Goal: Contribute content: Contribute content

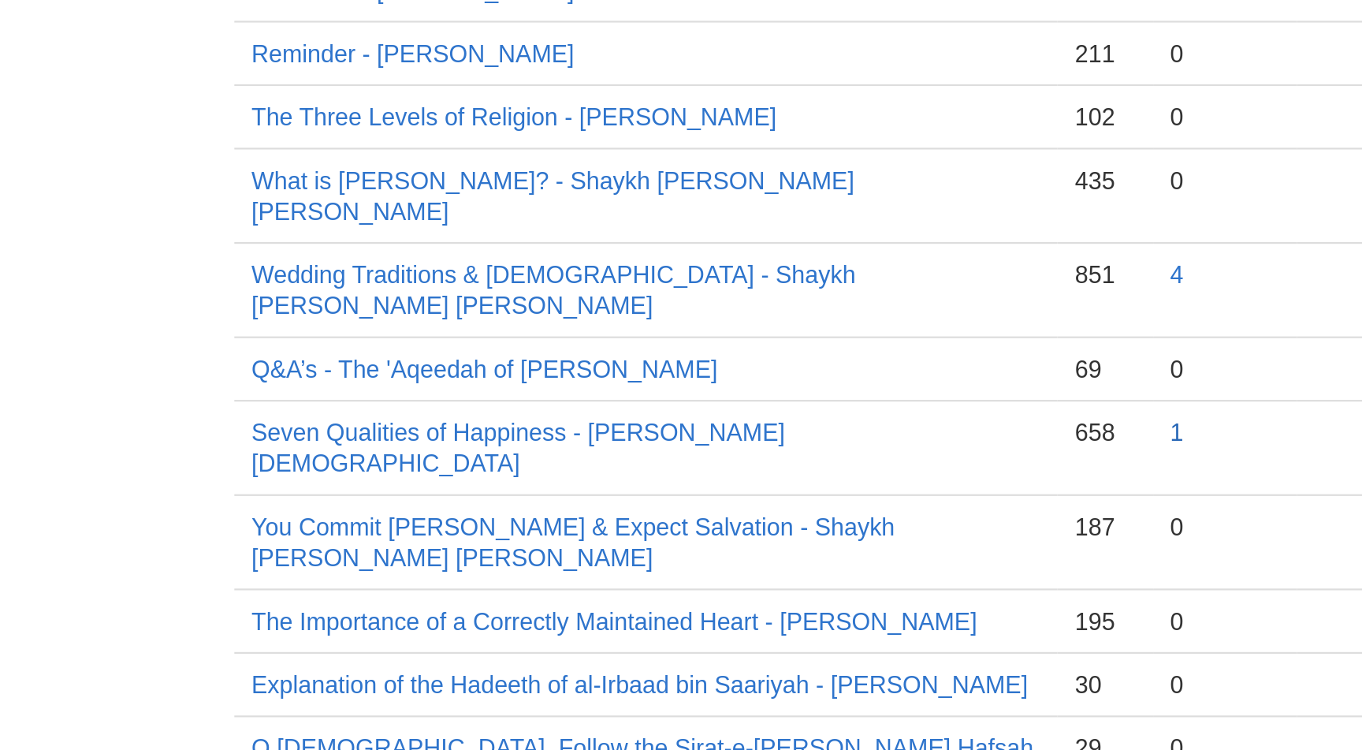
click at [922, 523] on link "1" at bounding box center [922, 529] width 6 height 13
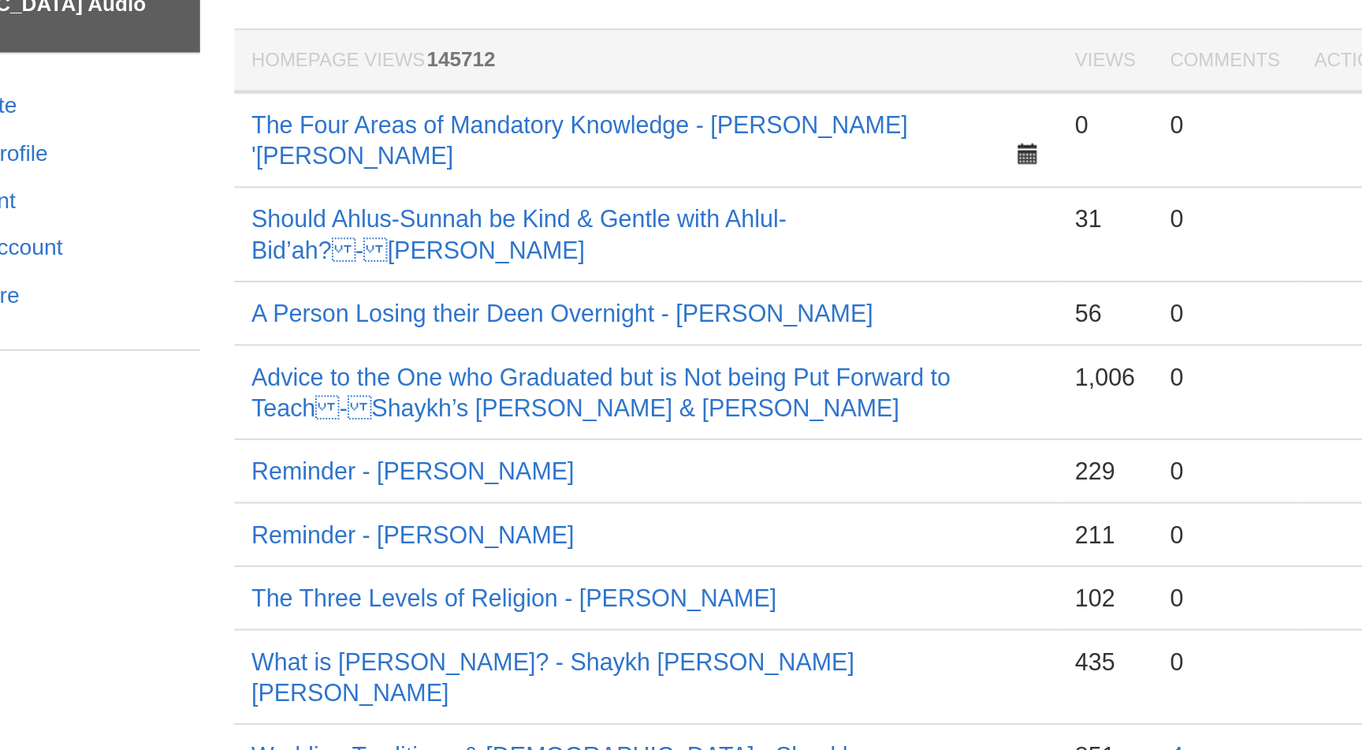
click at [896, 138] on th "Views" at bounding box center [888, 137] width 43 height 29
click at [890, 136] on th "Views" at bounding box center [888, 137] width 43 height 29
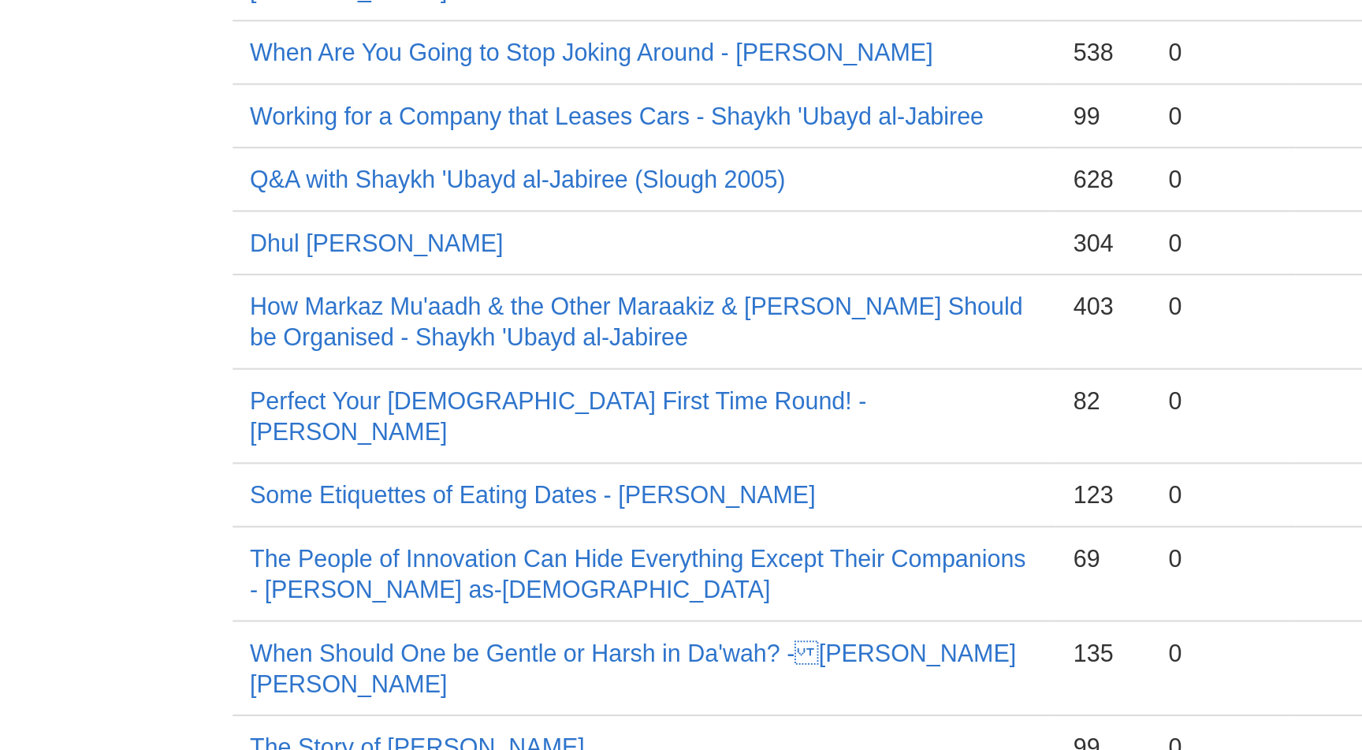
scroll to position [7736, 0]
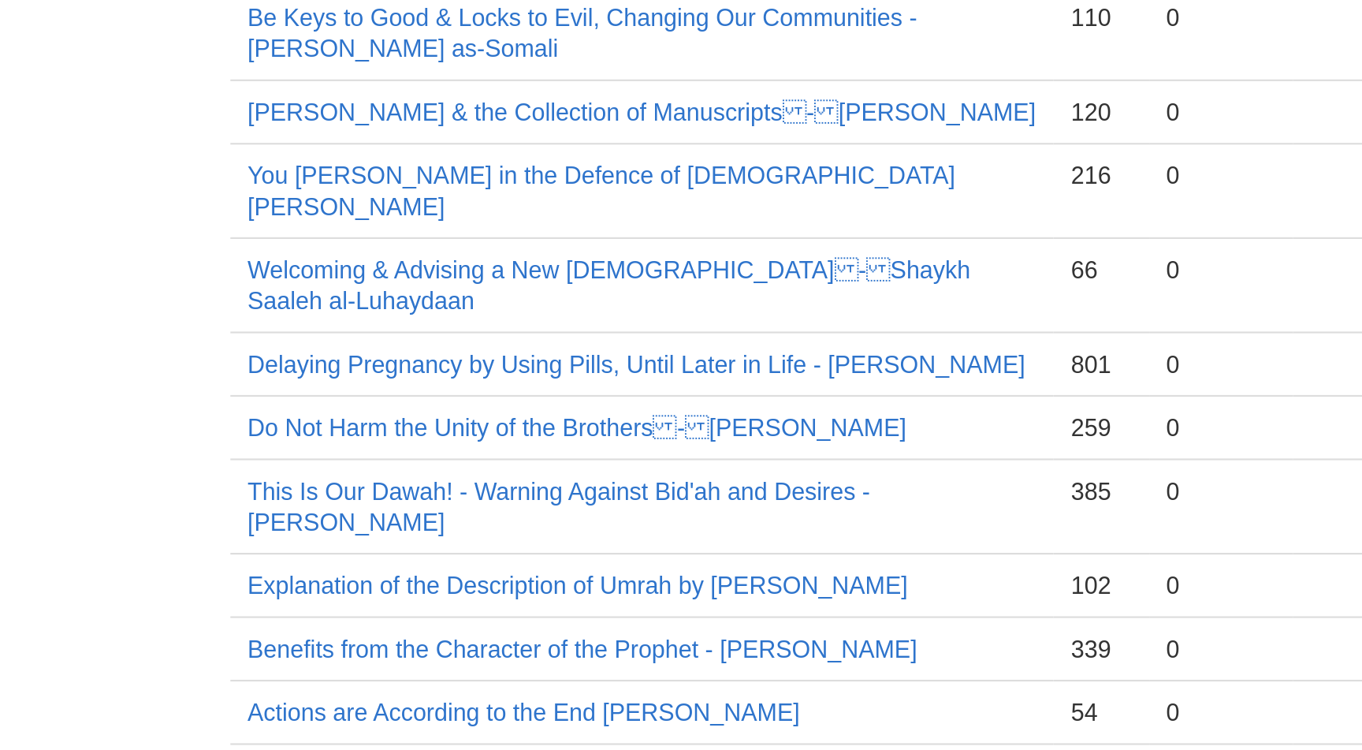
scroll to position [11324, 0]
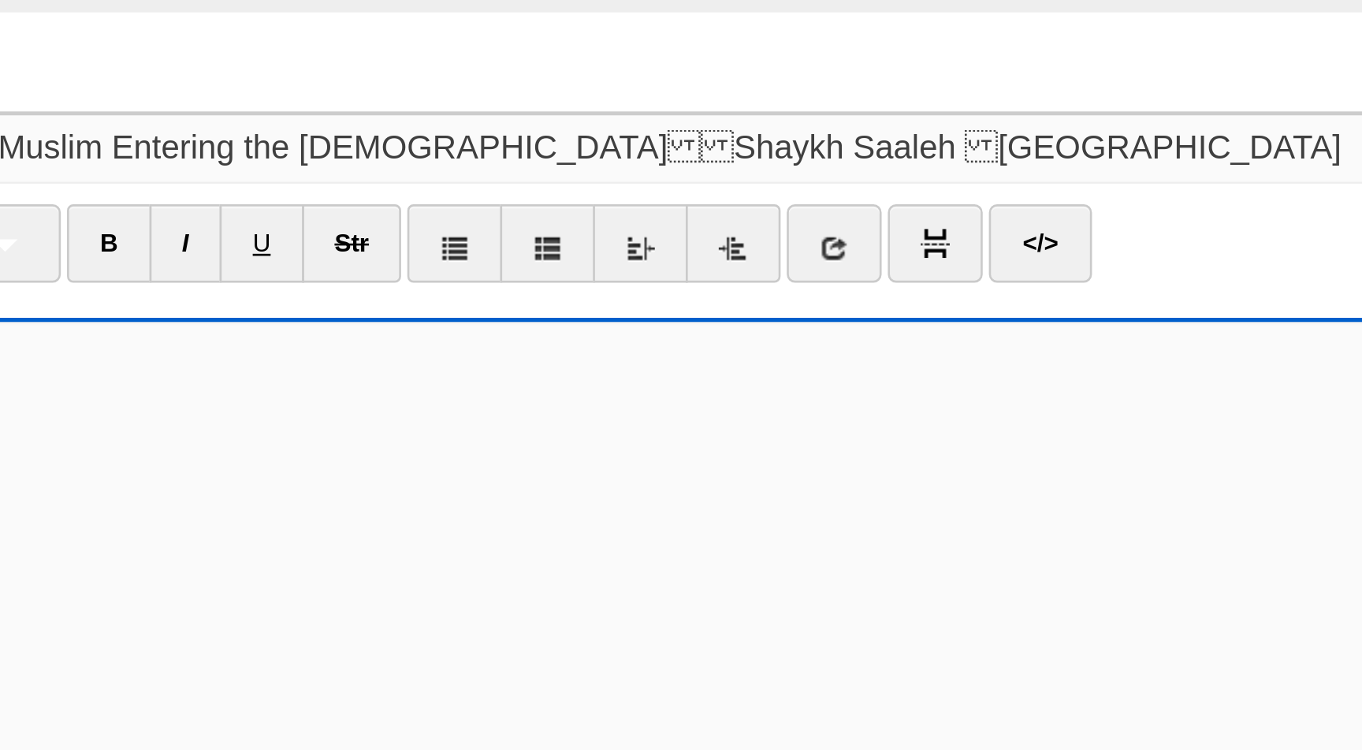
click at [687, 112] on input "Non-Muslim Entering the [DEMOGRAPHIC_DATA]Shaykh Saaleh [GEOGRAPHIC_DATA]" at bounding box center [713, 110] width 701 height 25
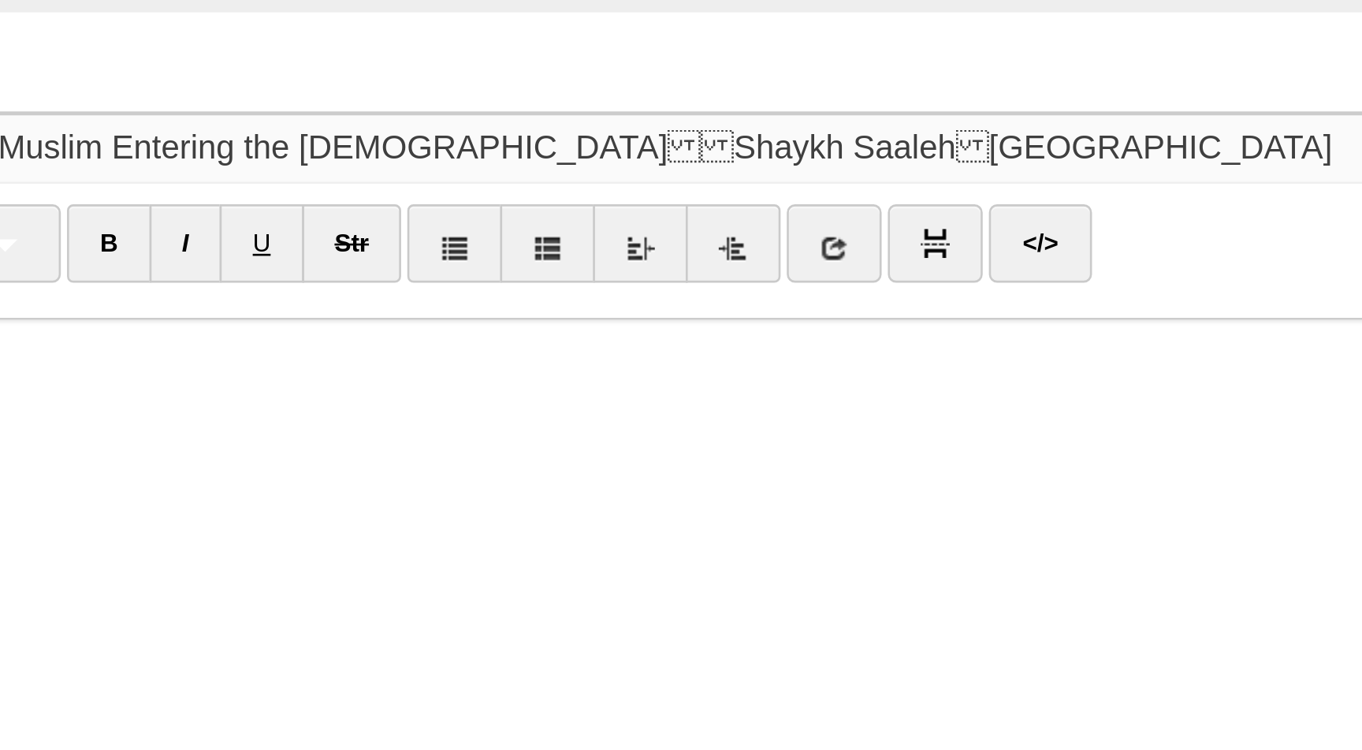
click at [597, 111] on input "Non-Muslim Entering the [DEMOGRAPHIC_DATA]Shaykh Saaleh[GEOGRAPHIC_DATA]" at bounding box center [713, 110] width 701 height 25
type input "Non-Muslim Entering the [DEMOGRAPHIC_DATA]-Shaykh Saaleh[GEOGRAPHIC_DATA]"
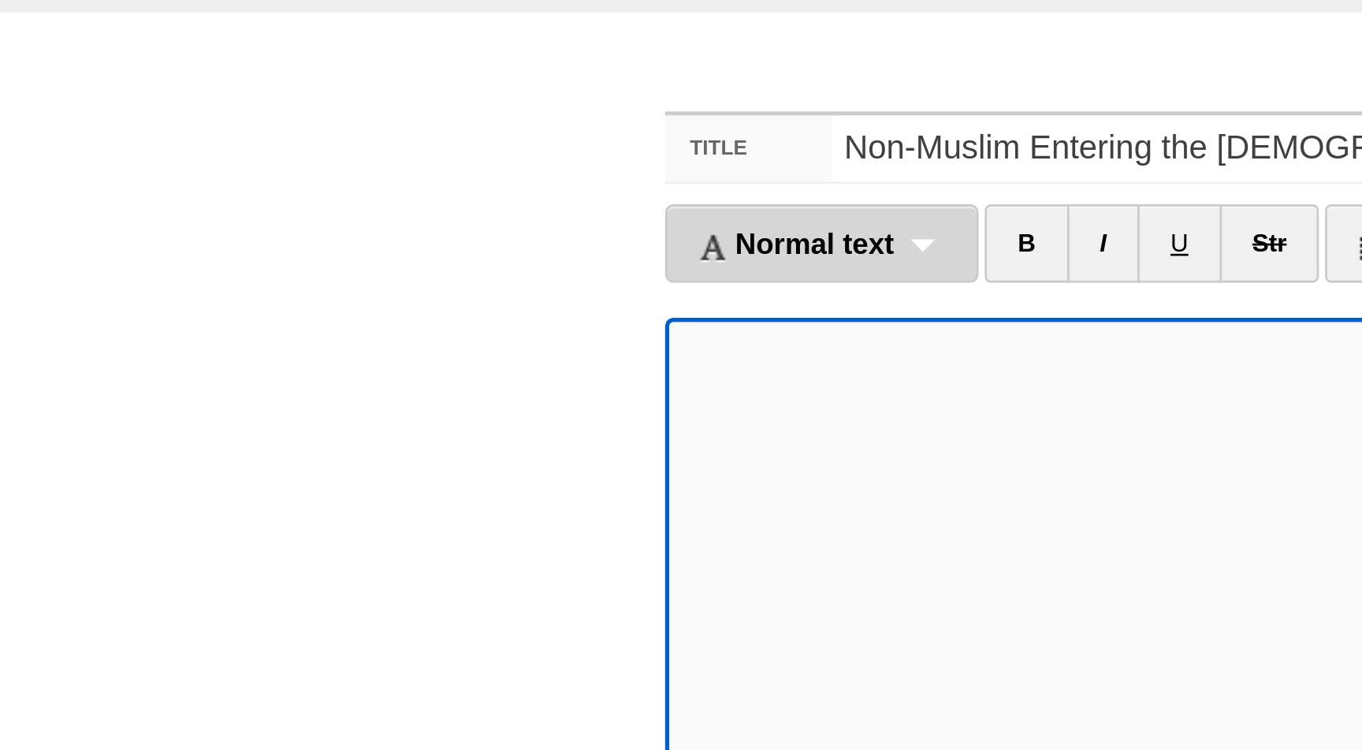
click at [401, 150] on div "Normal text Normal text Heading 1 Heading 2 Heading 3" at bounding box center [359, 147] width 120 height 30
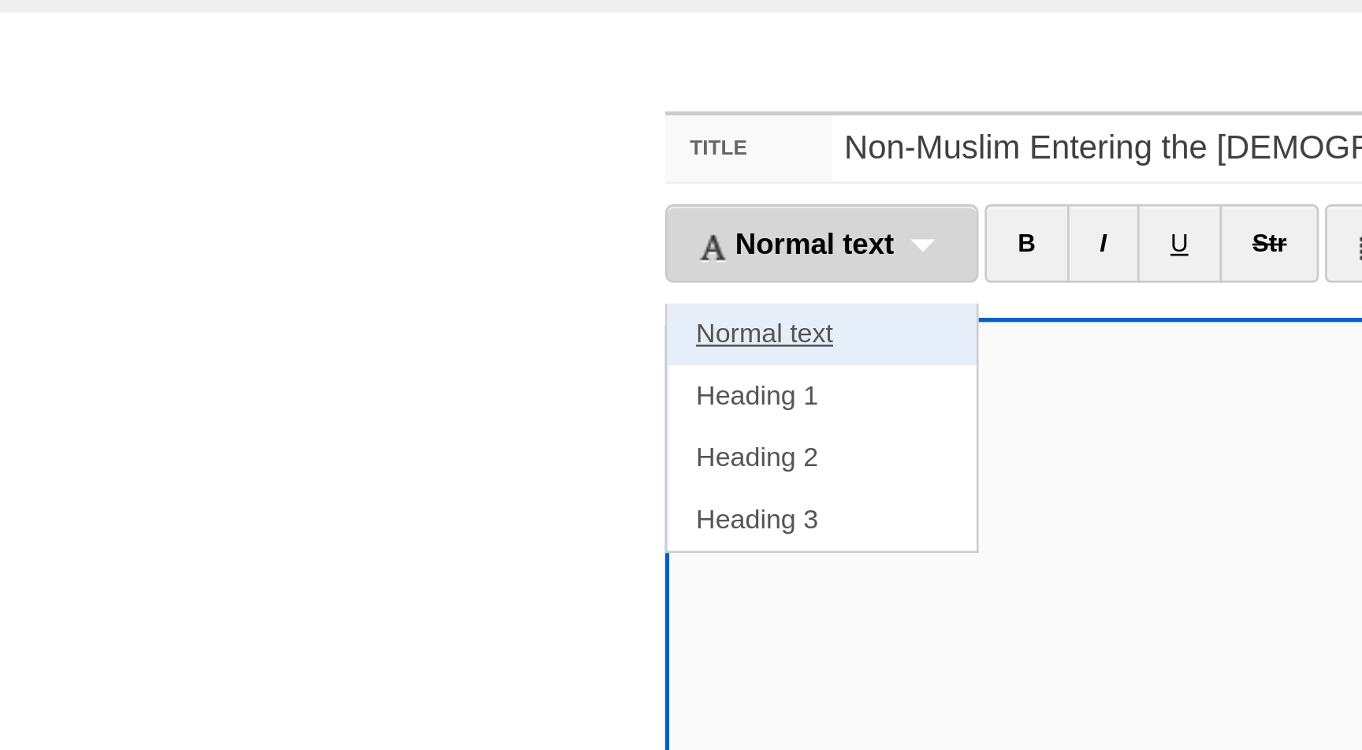
click at [356, 188] on link "Normal text" at bounding box center [359, 182] width 118 height 24
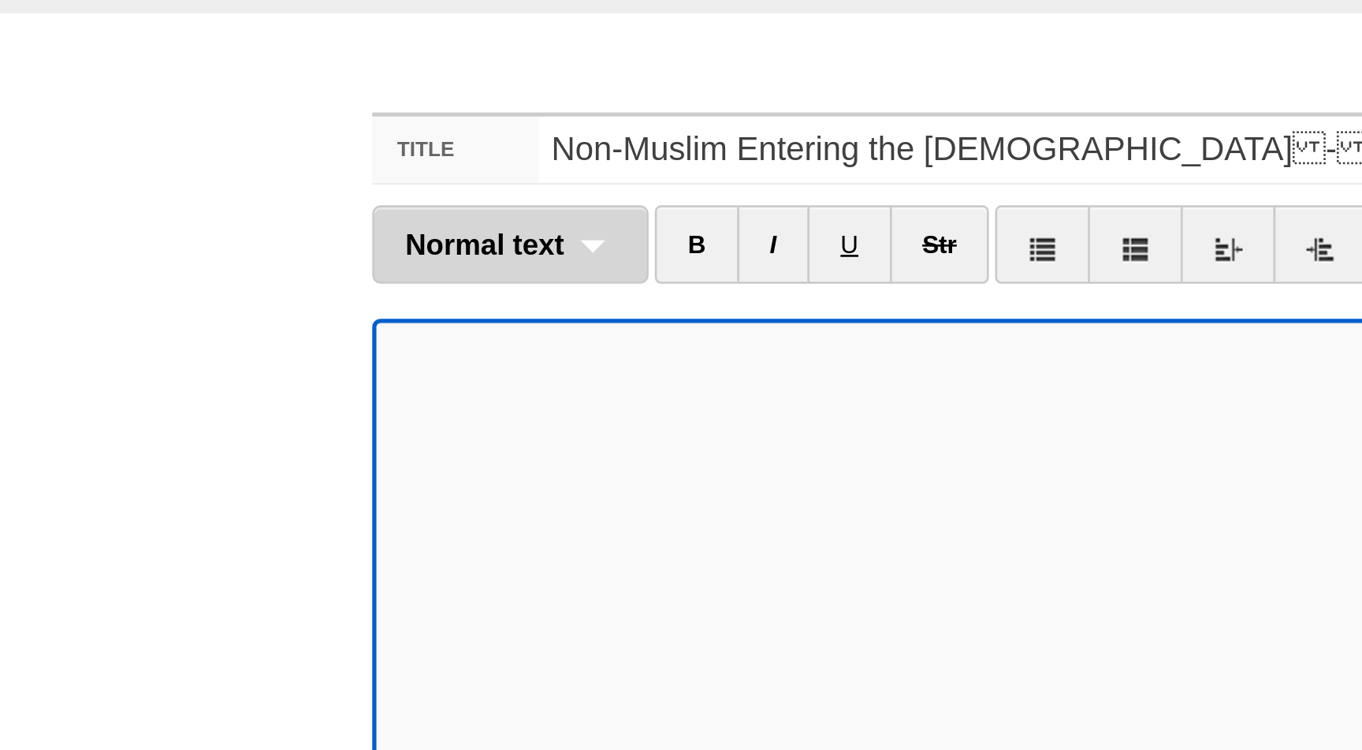
click at [378, 147] on div "Normal text Normal text Heading 1 Heading 2 Heading 3" at bounding box center [352, 147] width 106 height 30
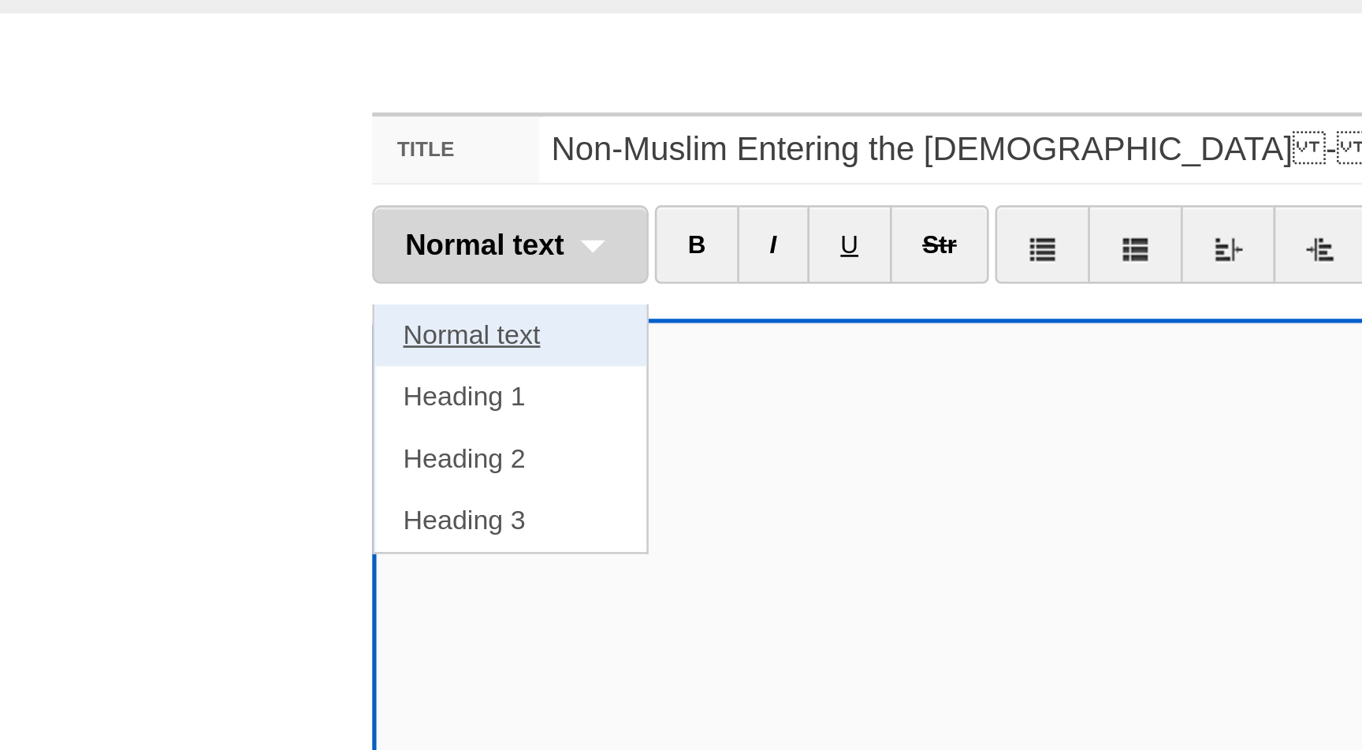
click at [366, 186] on link "Normal text" at bounding box center [352, 182] width 104 height 24
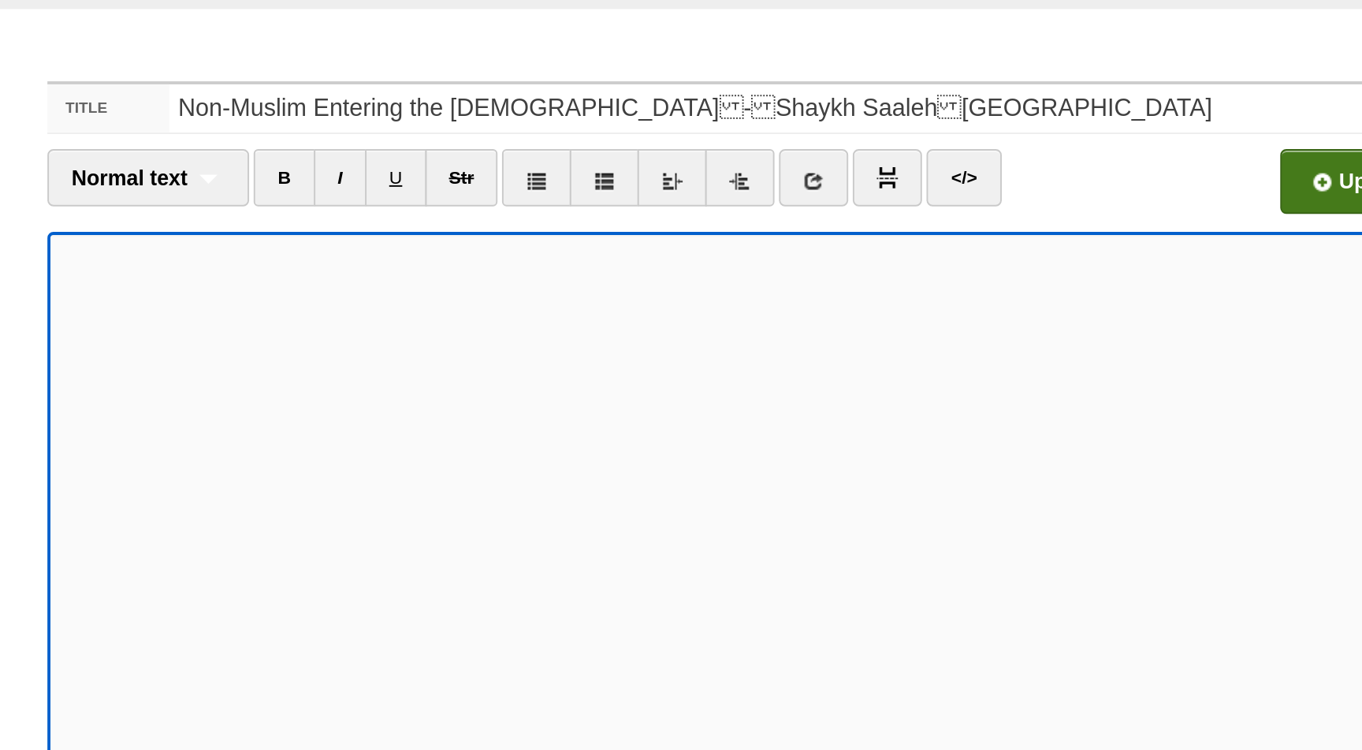
click at [979, 149] on input "file" at bounding box center [528, 153] width 1194 height 80
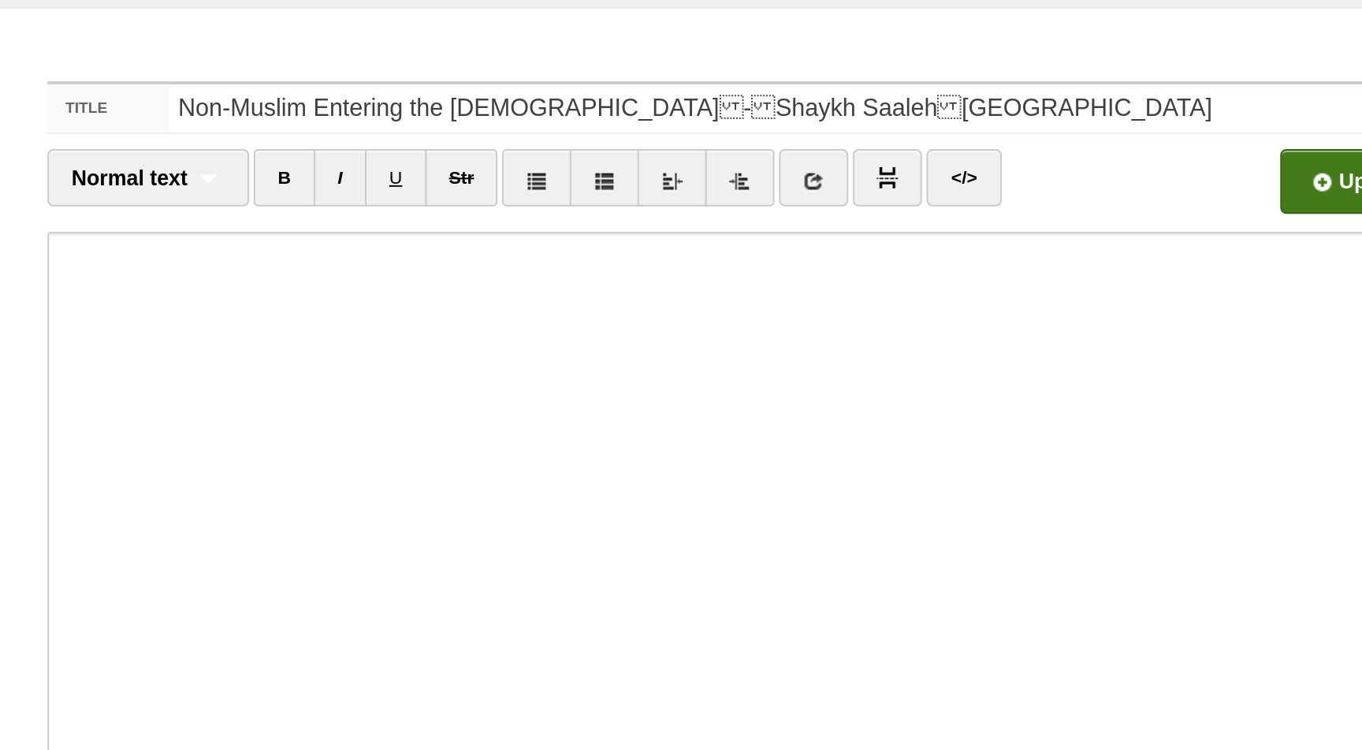
click at [971, 158] on input "file" at bounding box center [528, 153] width 1194 height 80
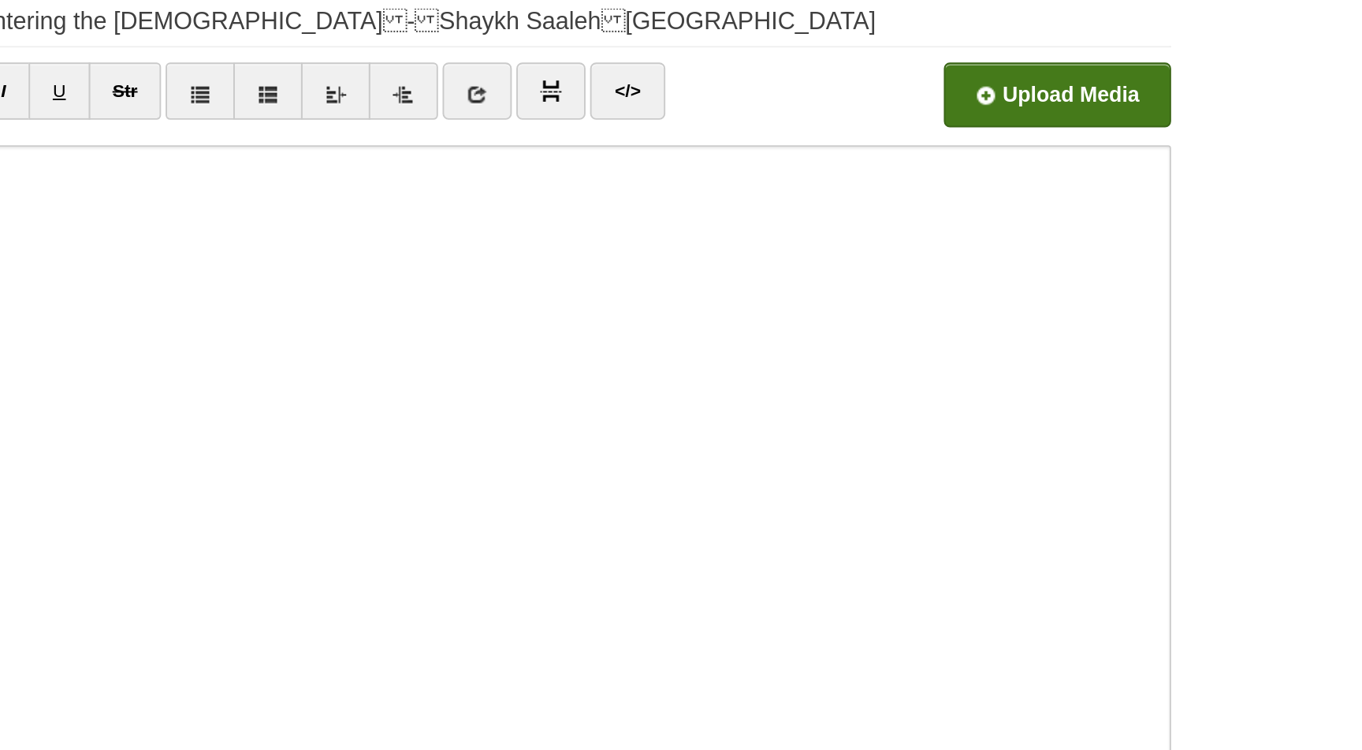
click at [968, 154] on input "file" at bounding box center [528, 153] width 1194 height 80
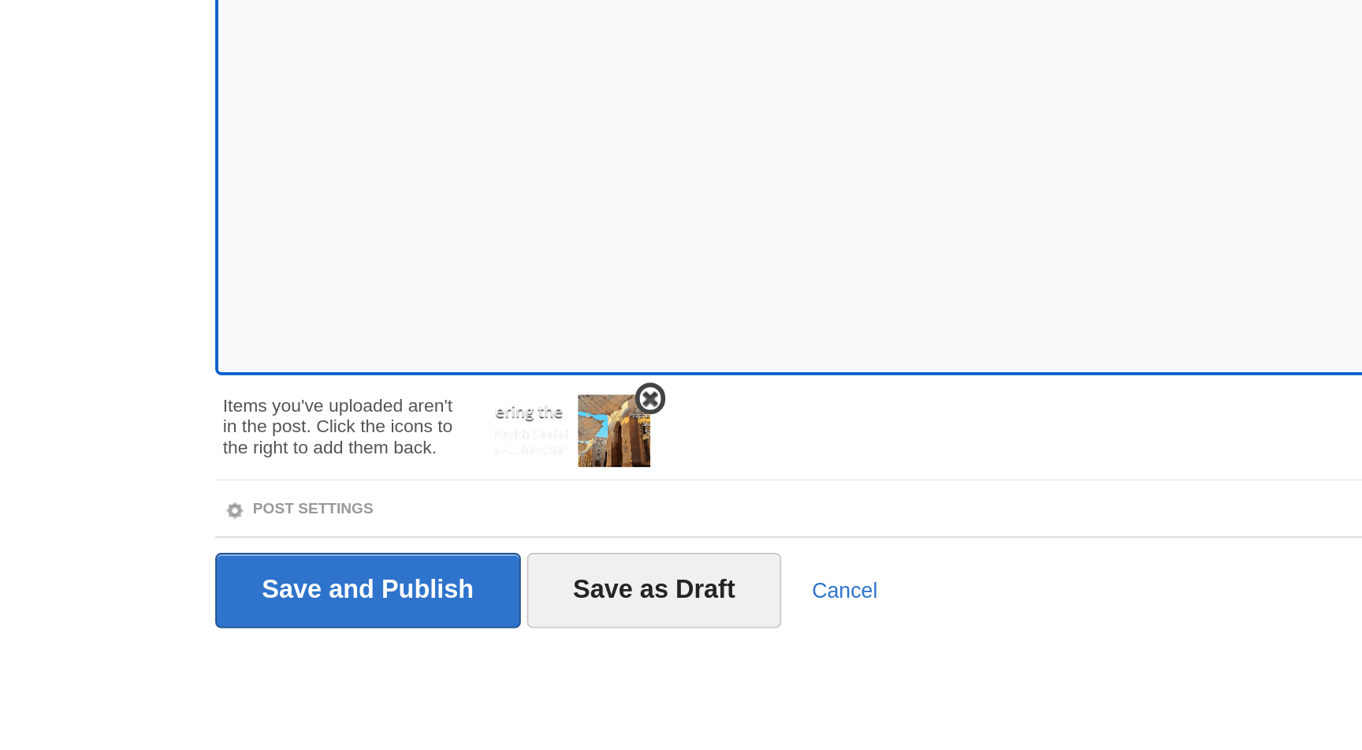
click at [516, 586] on img at bounding box center [508, 583] width 38 height 38
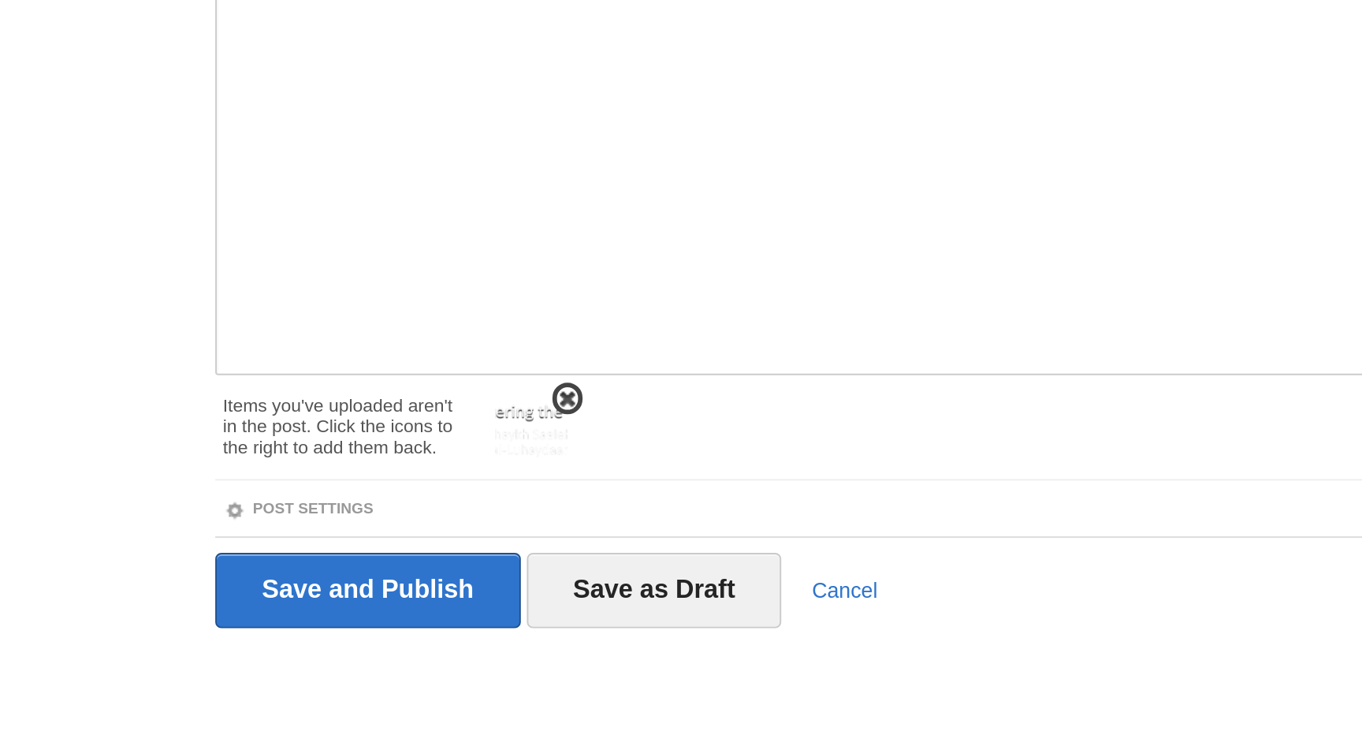
click at [481, 562] on span at bounding box center [483, 566] width 11 height 11
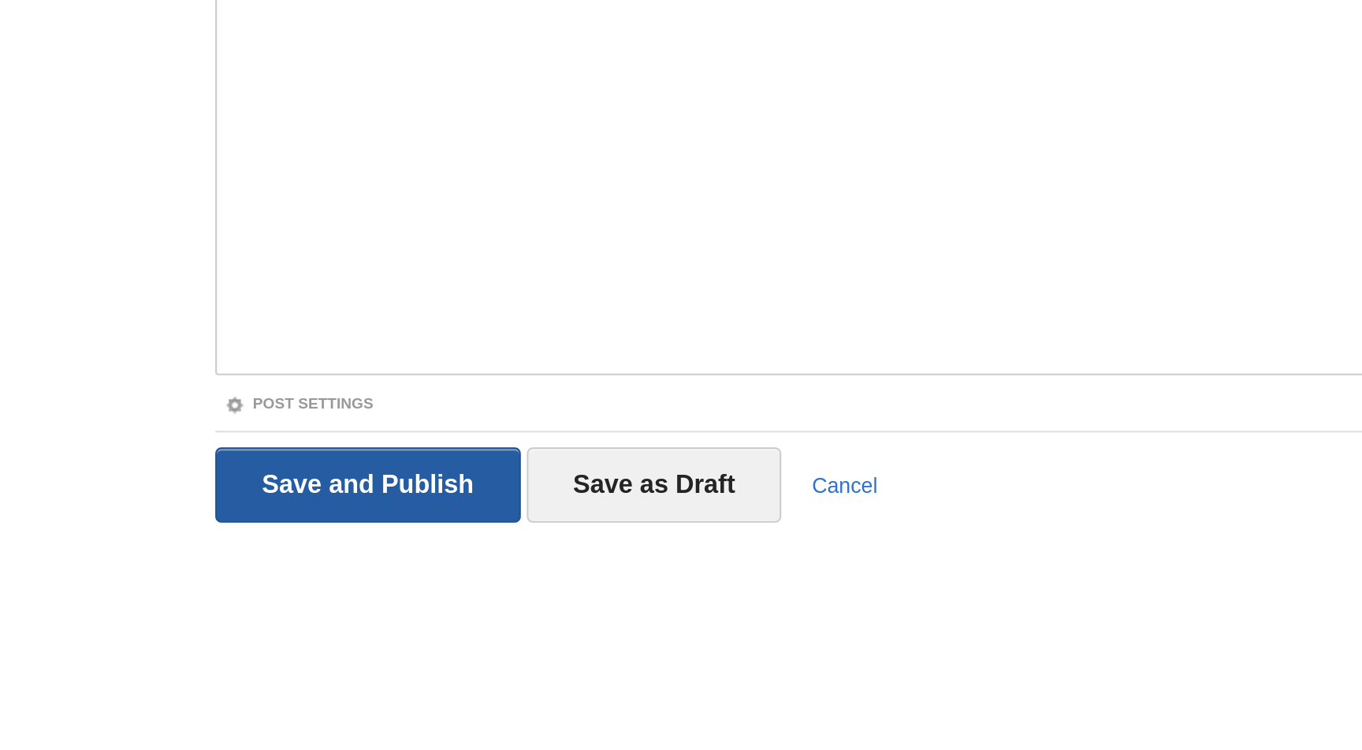
click at [420, 600] on input "Save and Publish" at bounding box center [379, 610] width 160 height 39
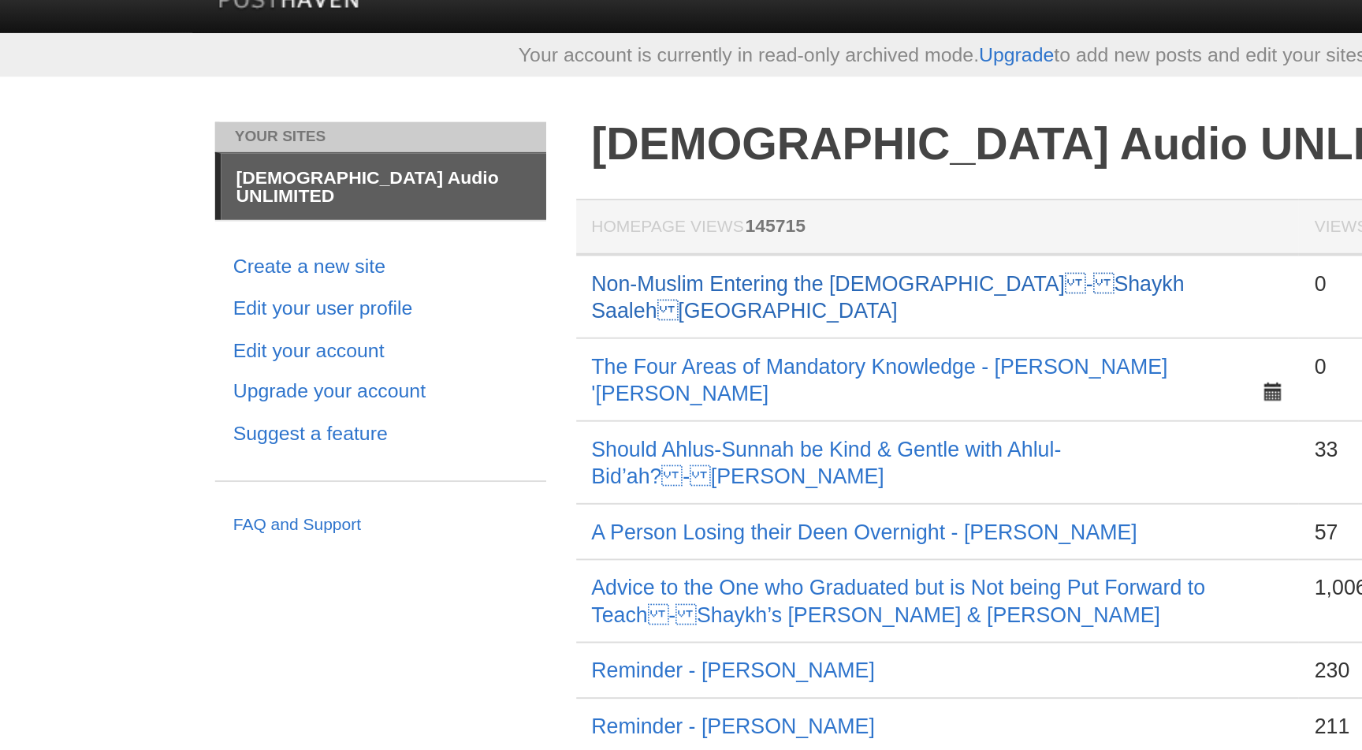
click at [637, 166] on link "Non-Muslim Entering the [DEMOGRAPHIC_DATA]-Shaykh Saaleh[GEOGRAPHIC_DATA]" at bounding box center [651, 173] width 311 height 27
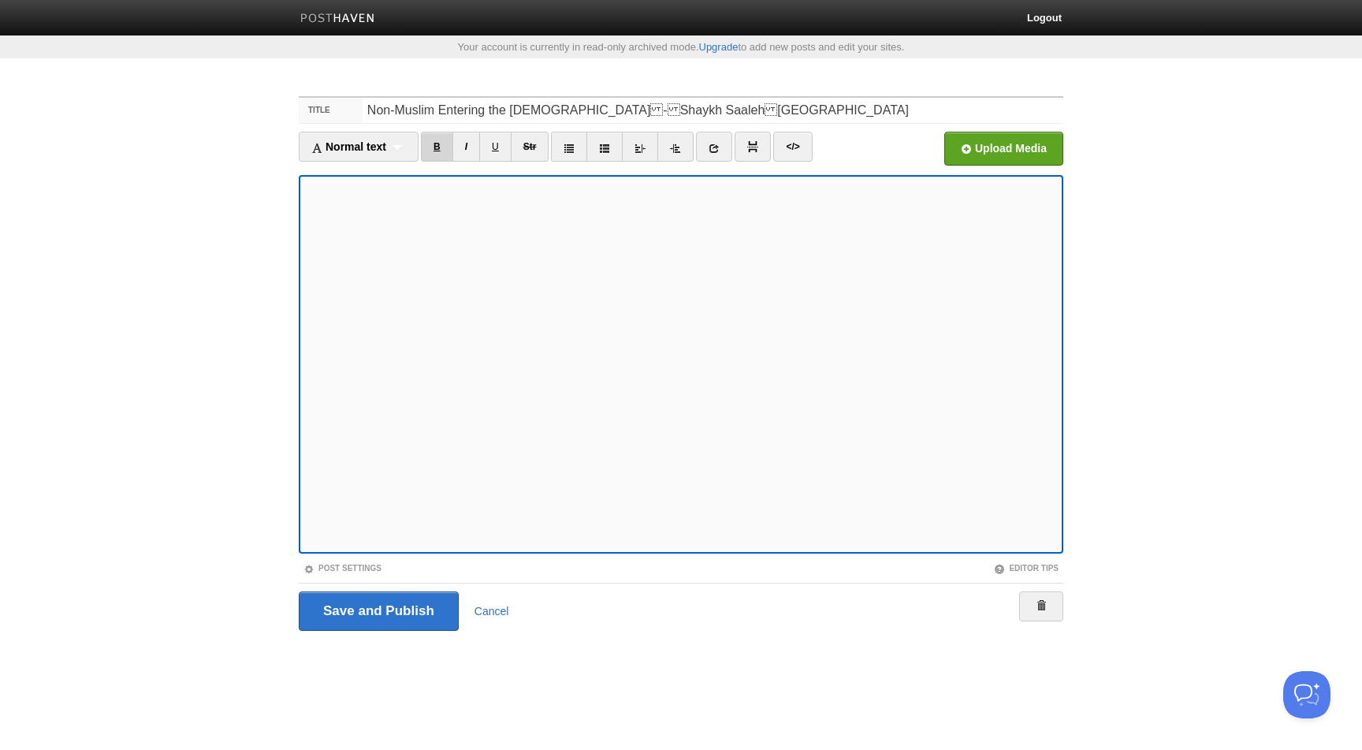
click at [448, 143] on link "B" at bounding box center [437, 147] width 32 height 30
click at [444, 602] on input "Save and Publish" at bounding box center [379, 610] width 160 height 39
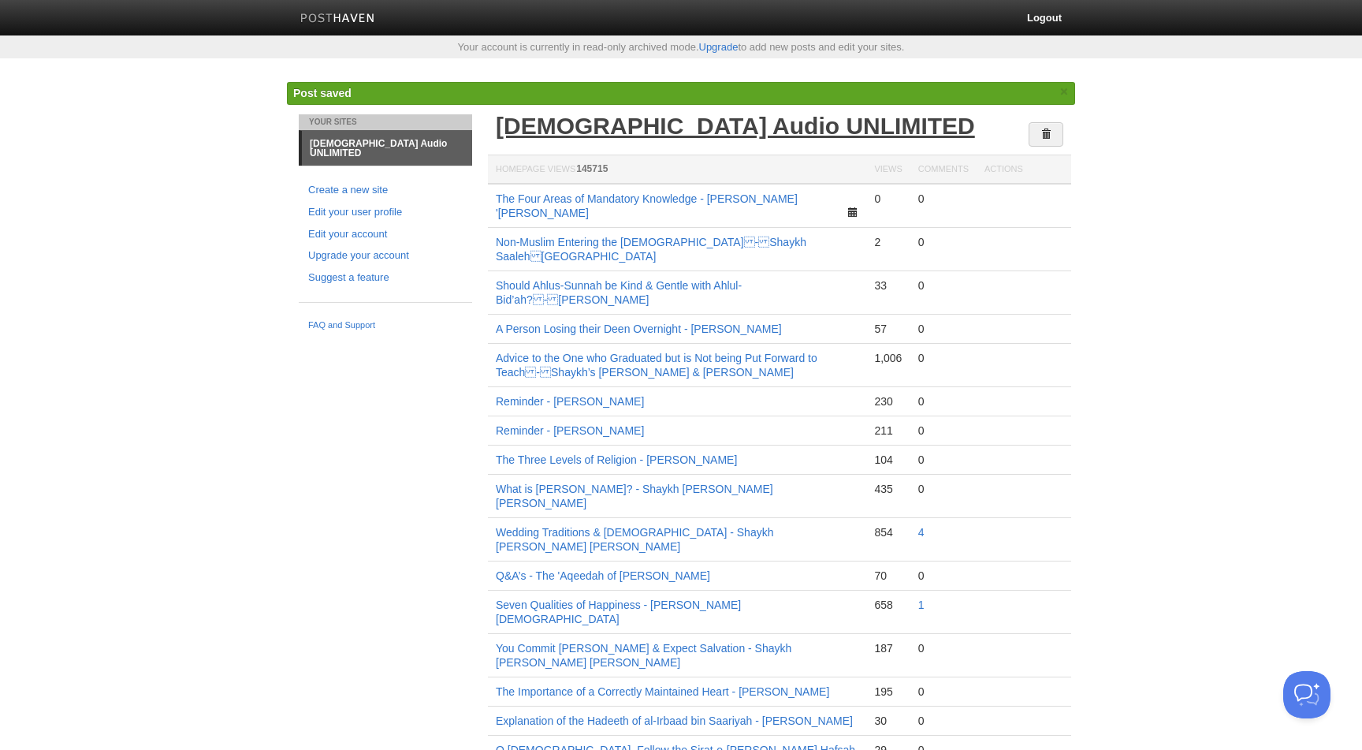
click at [685, 122] on link "[DEMOGRAPHIC_DATA] Audio UNLIMITED" at bounding box center [735, 126] width 479 height 26
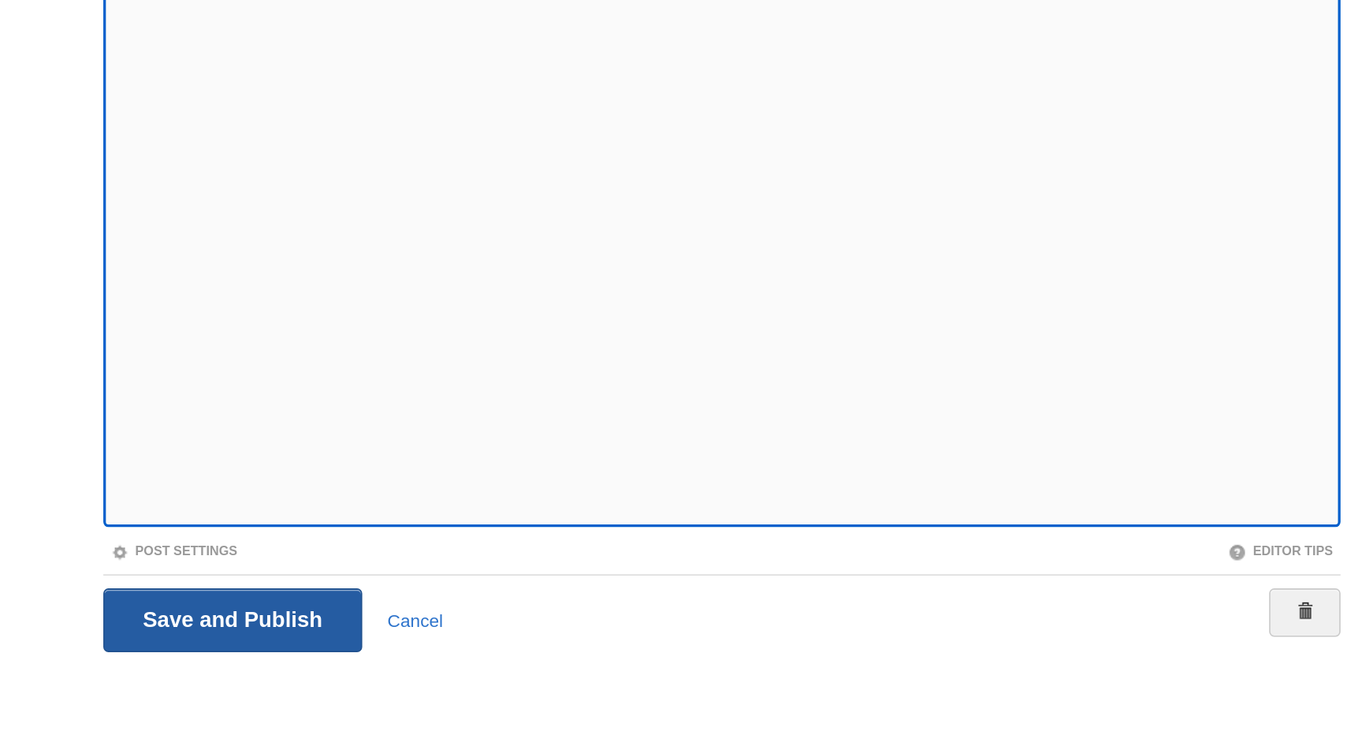
click at [427, 610] on input "Save and Publish" at bounding box center [379, 610] width 160 height 39
